Goal: Register for event/course

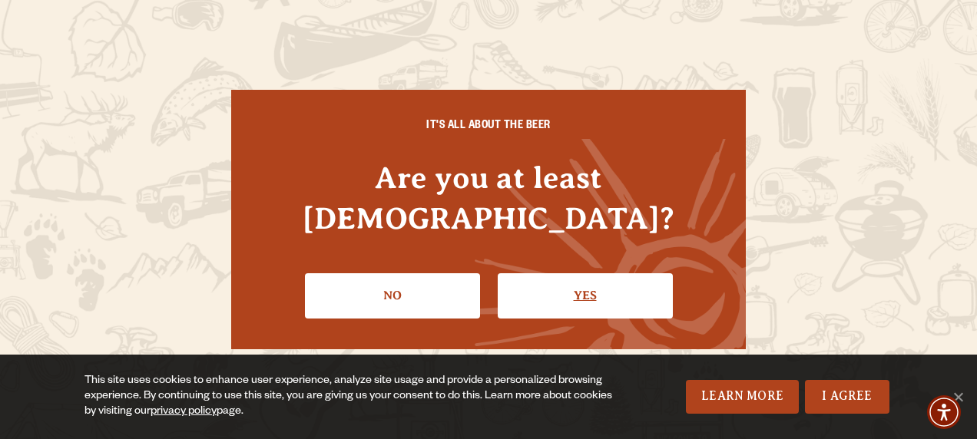
click at [595, 274] on link "Yes" at bounding box center [585, 296] width 175 height 45
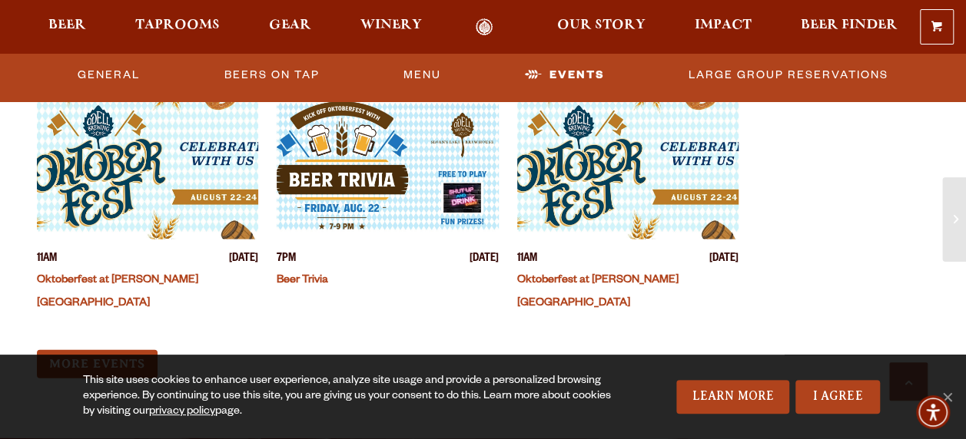
scroll to position [1690, 0]
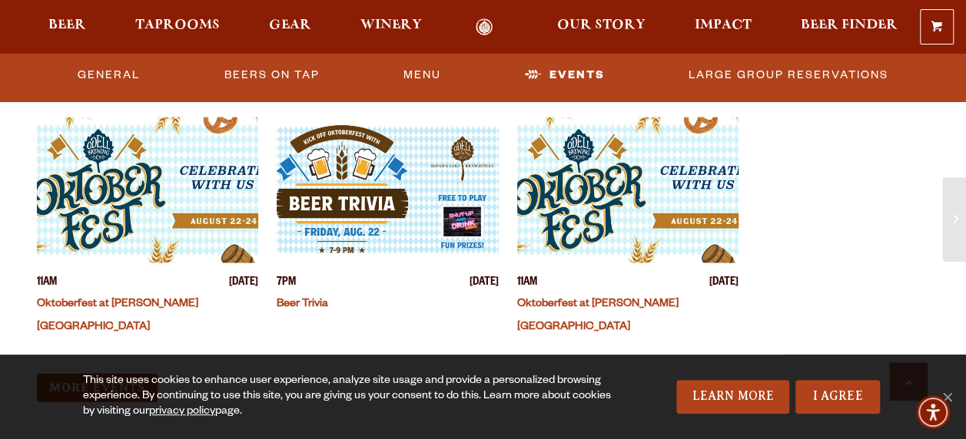
click at [134, 174] on img "View event details" at bounding box center [147, 191] width 221 height 146
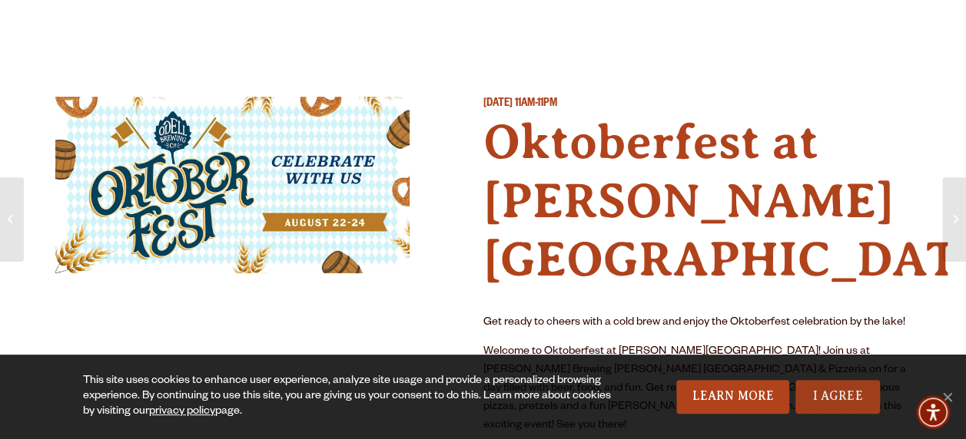
click at [848, 400] on link "I Agree" at bounding box center [837, 397] width 85 height 34
